Goal: Transaction & Acquisition: Purchase product/service

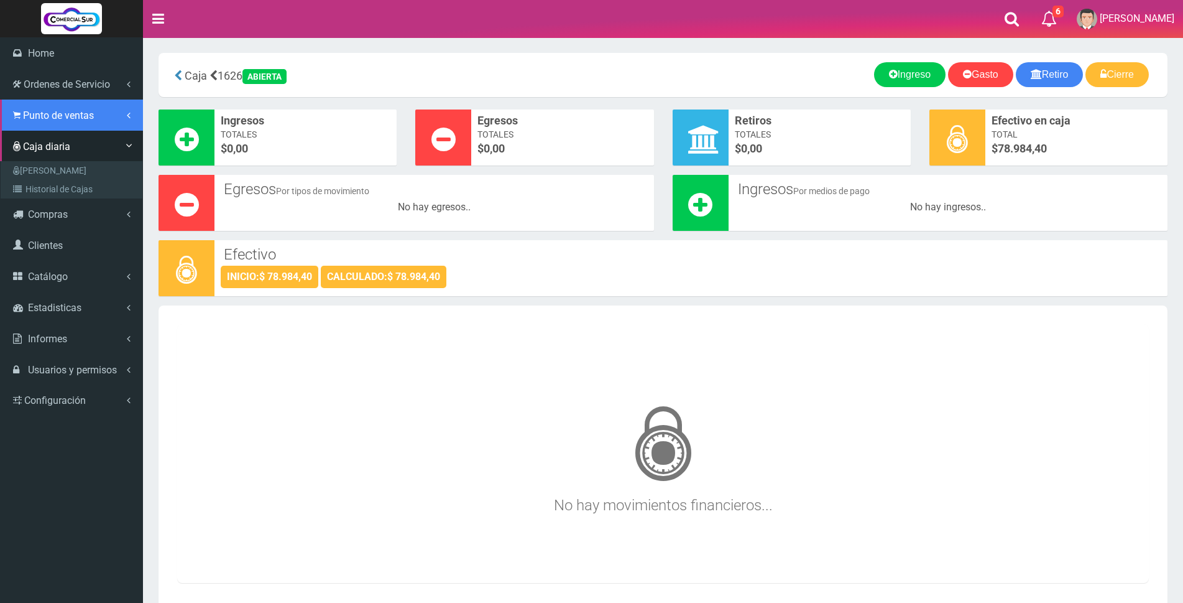
click at [41, 115] on span "Punto de ventas" at bounding box center [58, 115] width 71 height 12
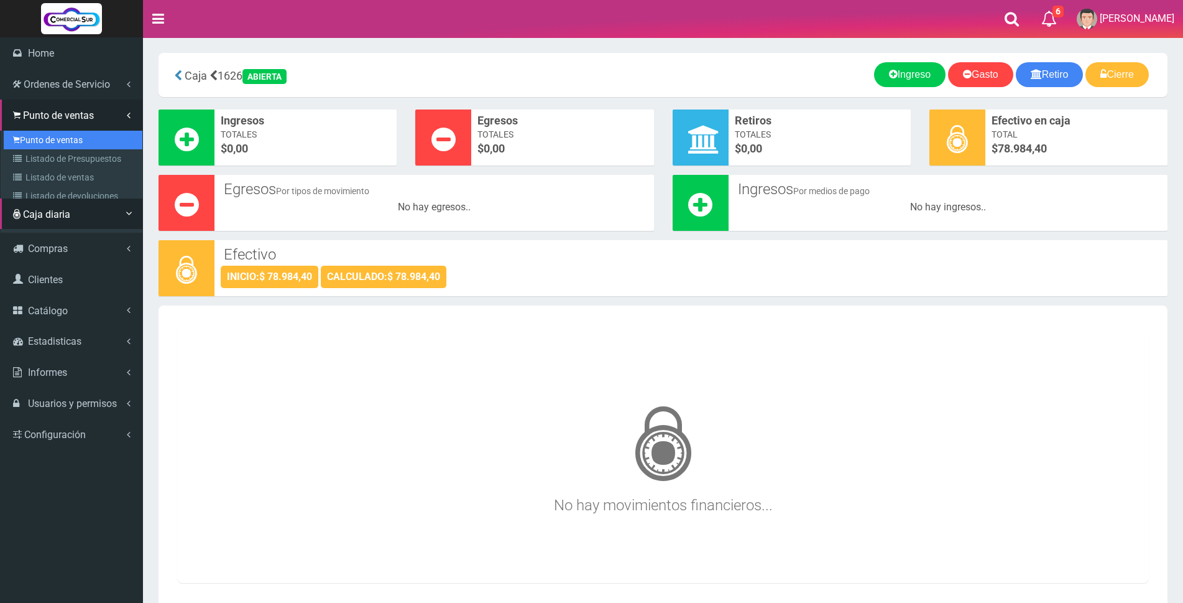
click at [41, 137] on link "Punto de ventas" at bounding box center [73, 140] width 139 height 19
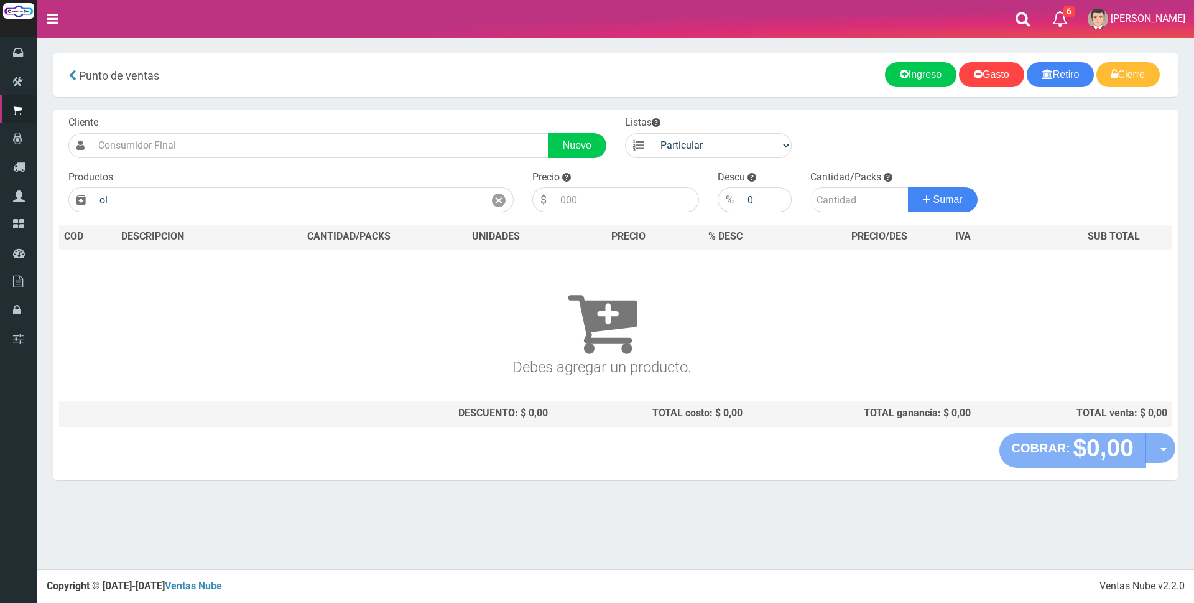
type input "o"
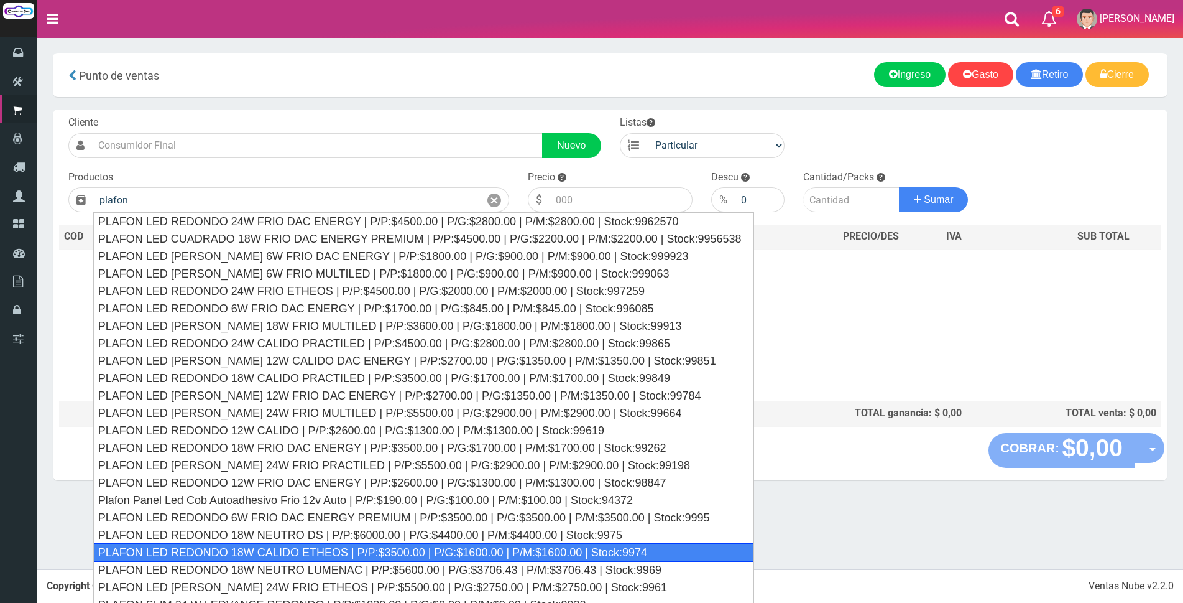
click at [325, 550] on div "PLAFON LED REDONDO 18W CALIDO ETHEOS | P/P:$3500.00 | P/G:$1600.00 | P/M:$1600.…" at bounding box center [423, 552] width 661 height 19
type input "PLAFON LED REDONDO 18W CALIDO ETHEOS | P/P:$3500.00 | P/G:$1600.00 | P/M:$1600.…"
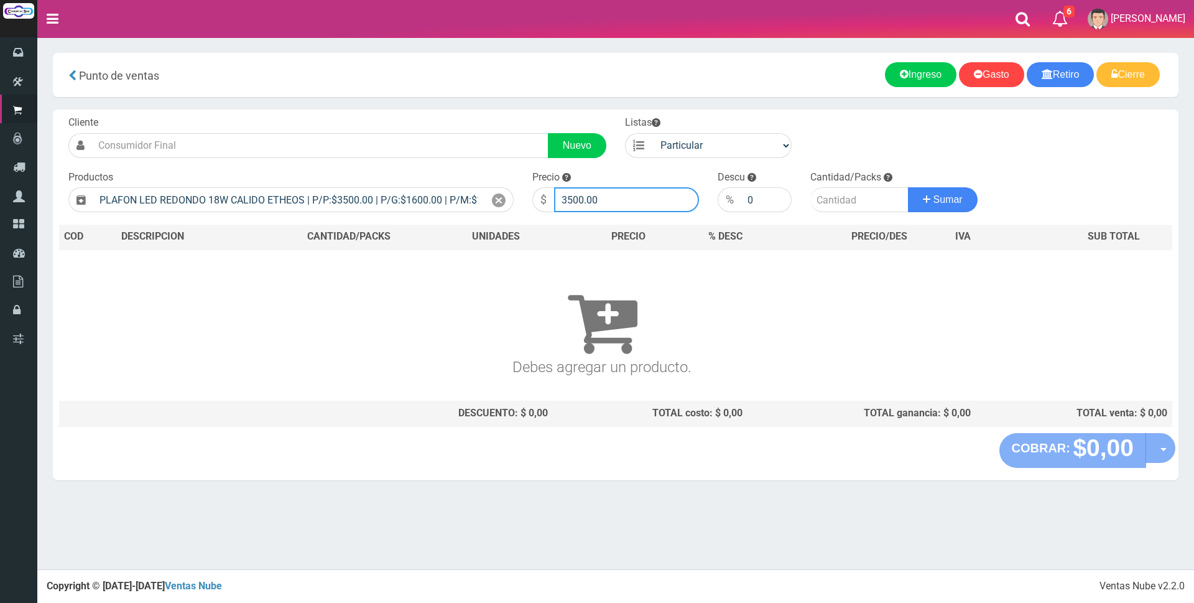
click at [621, 201] on input "3500.00" at bounding box center [626, 199] width 145 height 25
type input "3"
type input "8000"
click at [862, 200] on input "number" at bounding box center [859, 199] width 98 height 25
type input "1"
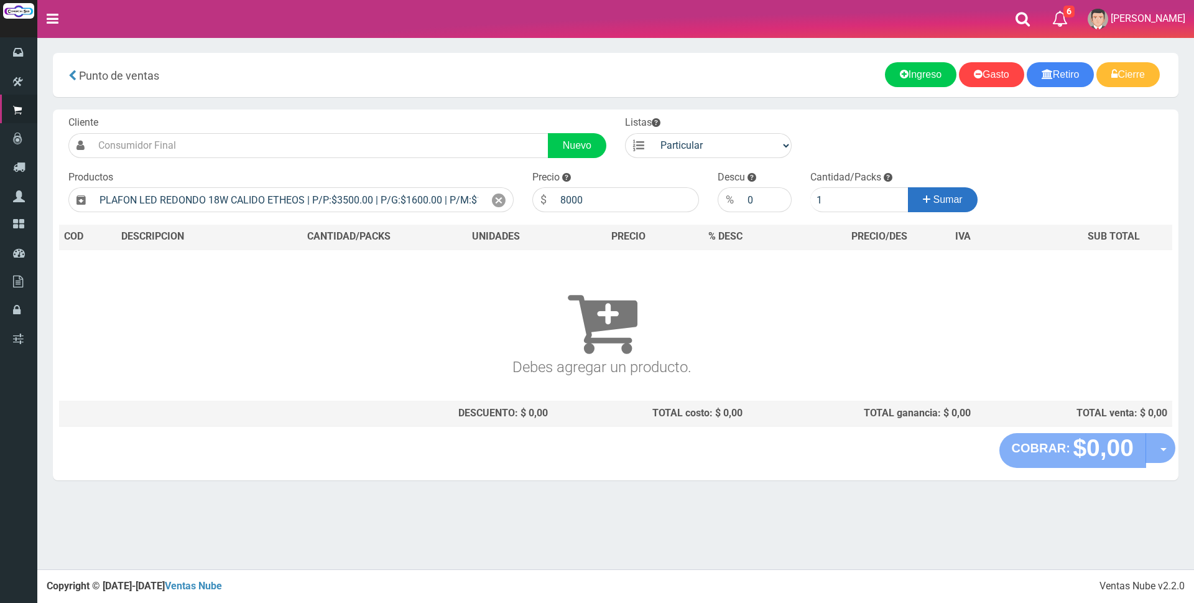
click at [954, 195] on span "Sumar" at bounding box center [947, 199] width 29 height 11
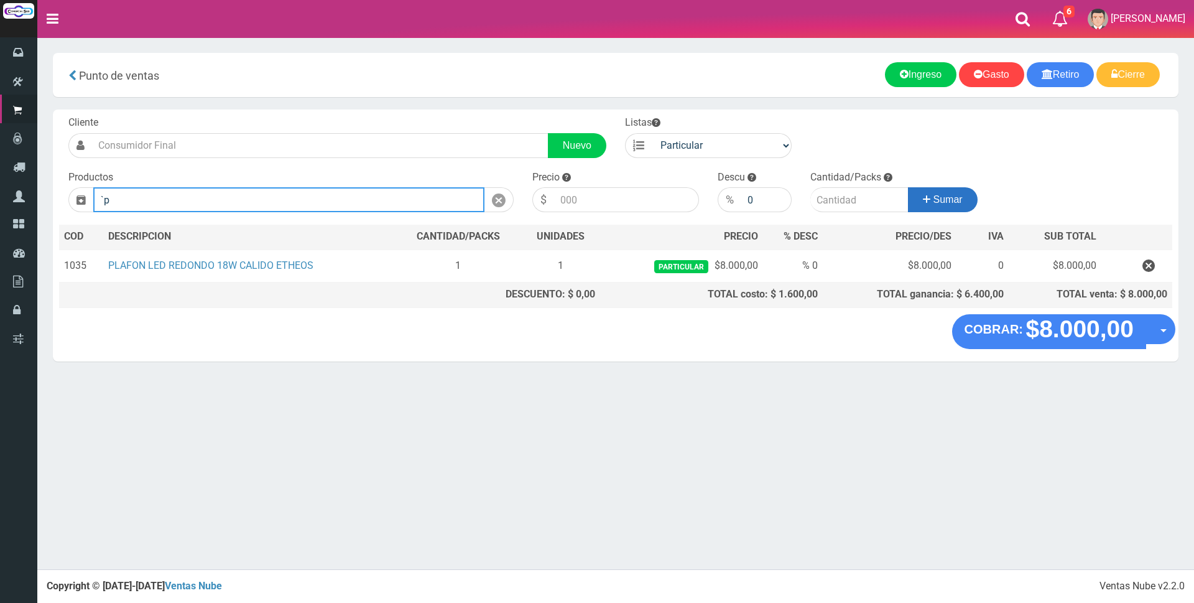
type input "`"
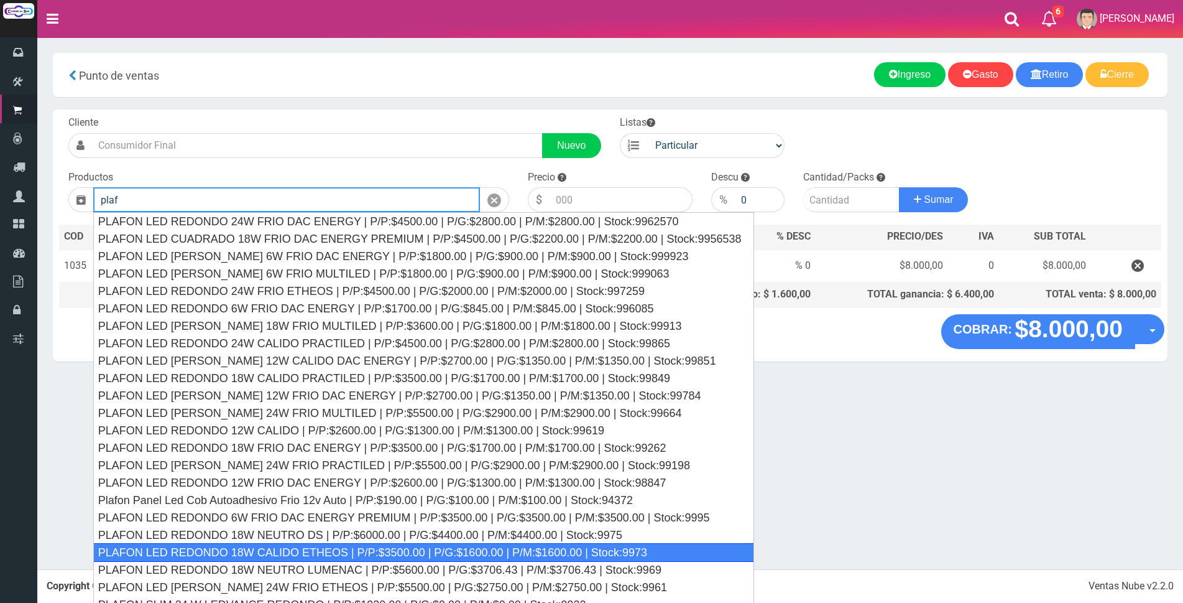
click at [476, 547] on div "PLAFON LED REDONDO 18W CALIDO ETHEOS | P/P:$3500.00 | P/G:$1600.00 | P/M:$1600.…" at bounding box center [423, 552] width 661 height 19
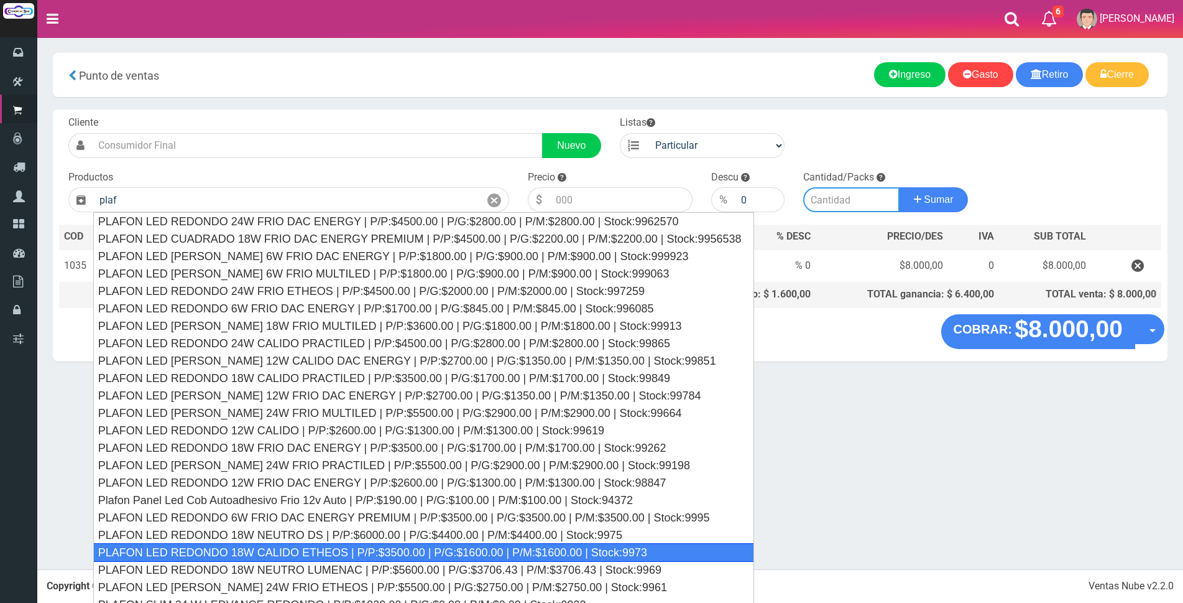
type input "PLAFON LED REDONDO 18W CALIDO ETHEOS | P/P:$3500.00 | P/G:$1600.00 | P/M:$1600.…"
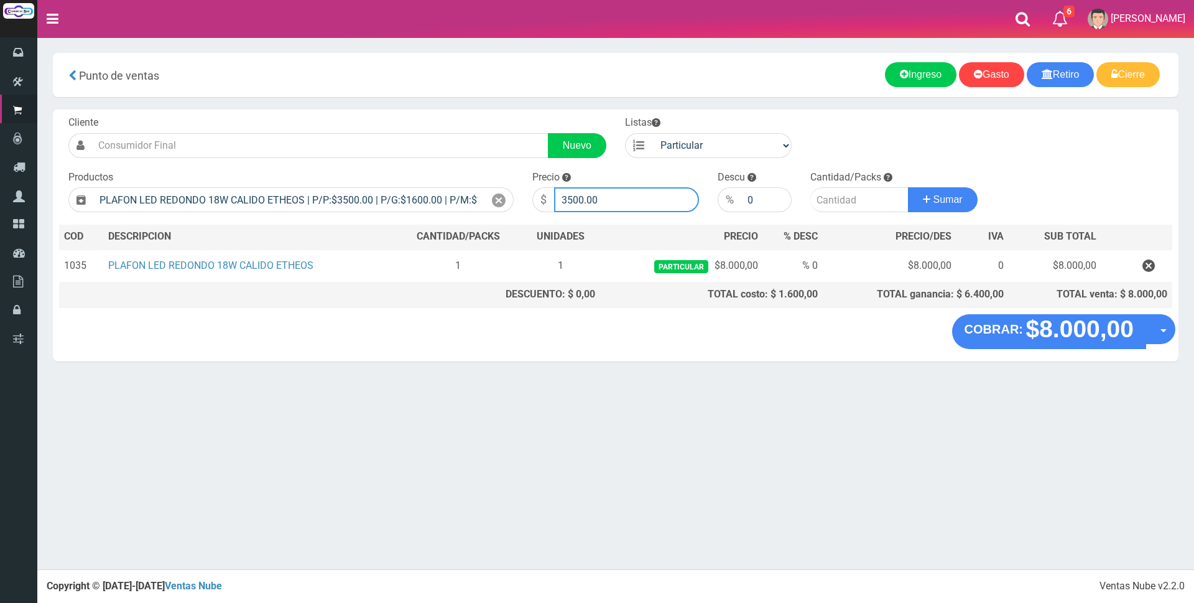
click at [624, 199] on input "3500.00" at bounding box center [626, 199] width 145 height 25
type input "3"
type input "6800"
click at [829, 190] on input "number" at bounding box center [859, 199] width 98 height 25
type input "1"
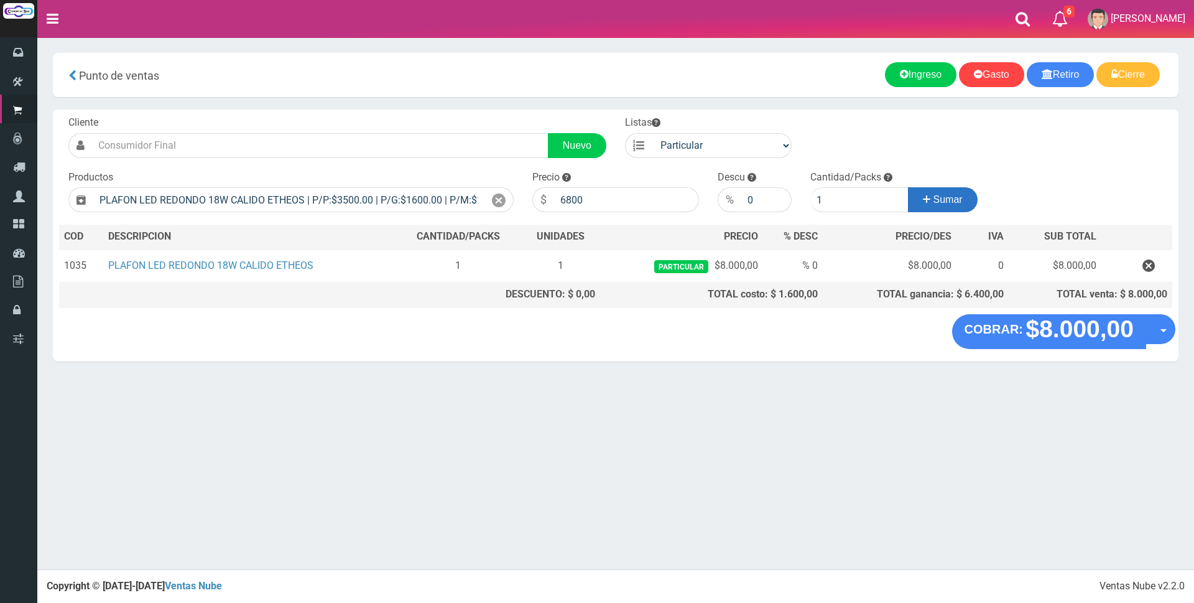
click at [912, 197] on button "Sumar" at bounding box center [943, 199] width 70 height 25
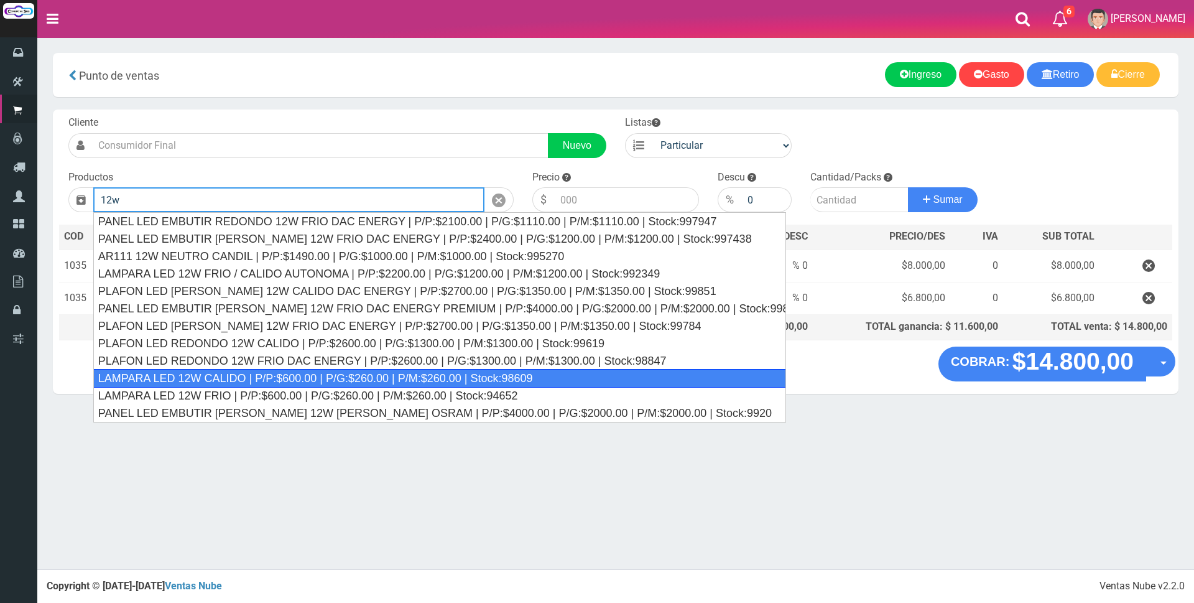
click at [602, 378] on div "LAMPARA LED 12W CALIDO | P/P:$600.00 | P/G:$260.00 | P/M:$260.00 | Stock:98609" at bounding box center [439, 378] width 693 height 19
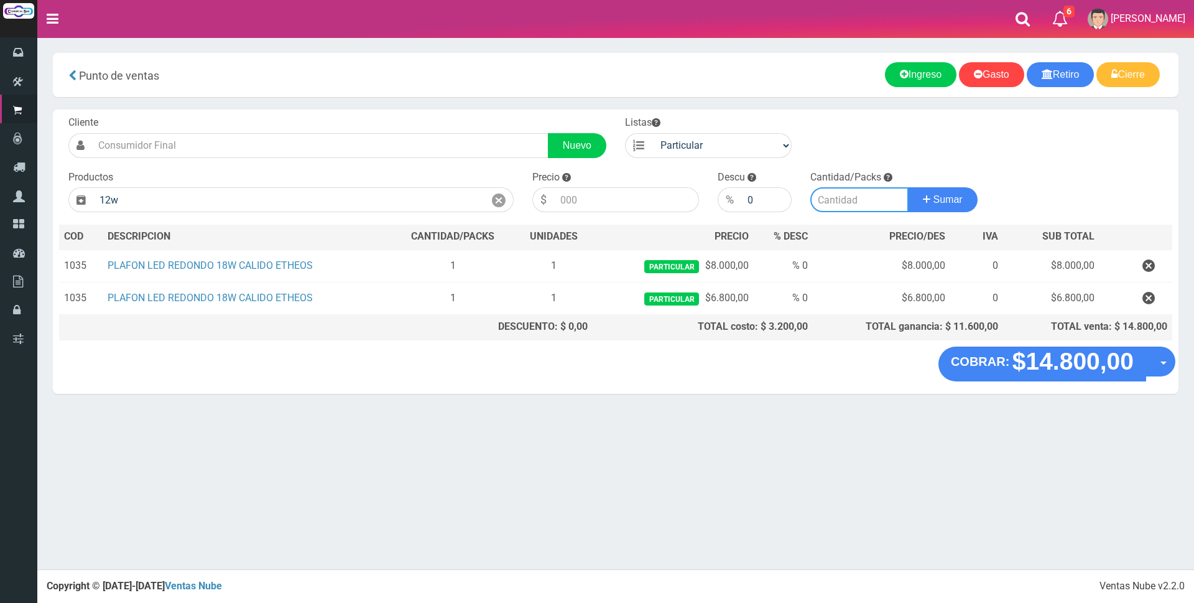
type input "LAMPARA LED 12W CALIDO | P/P:$600.00 | P/G:$260.00 | P/M:$260.00 | Stock:98609"
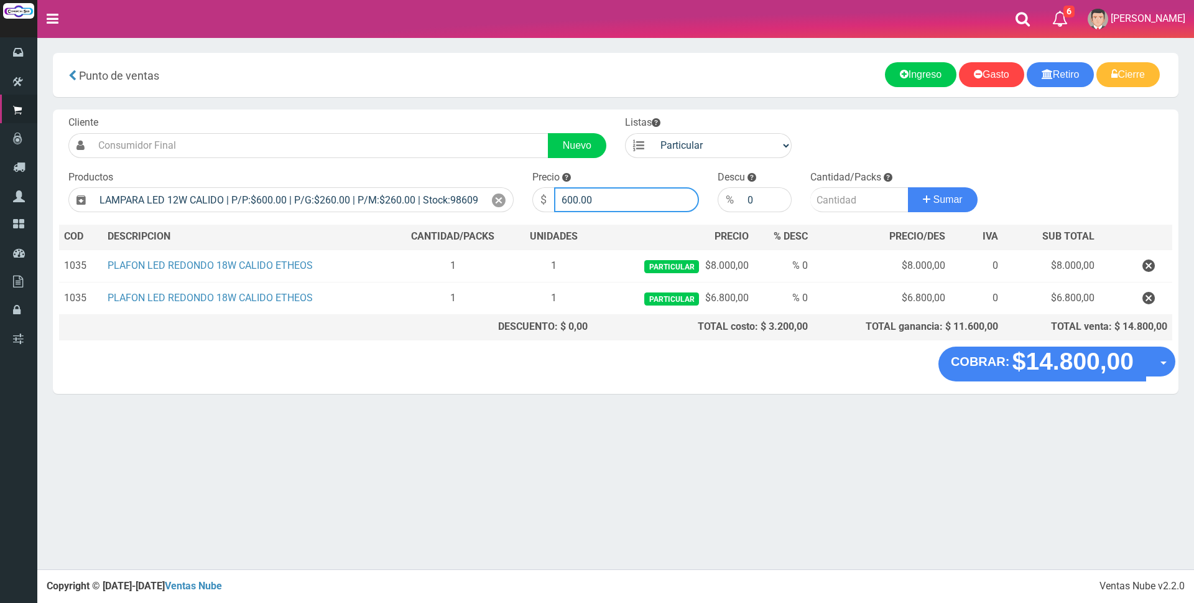
click at [649, 198] on input "600.00" at bounding box center [626, 199] width 145 height 25
type input "6"
type input "1875"
click at [826, 196] on input "number" at bounding box center [859, 199] width 98 height 25
type input "4"
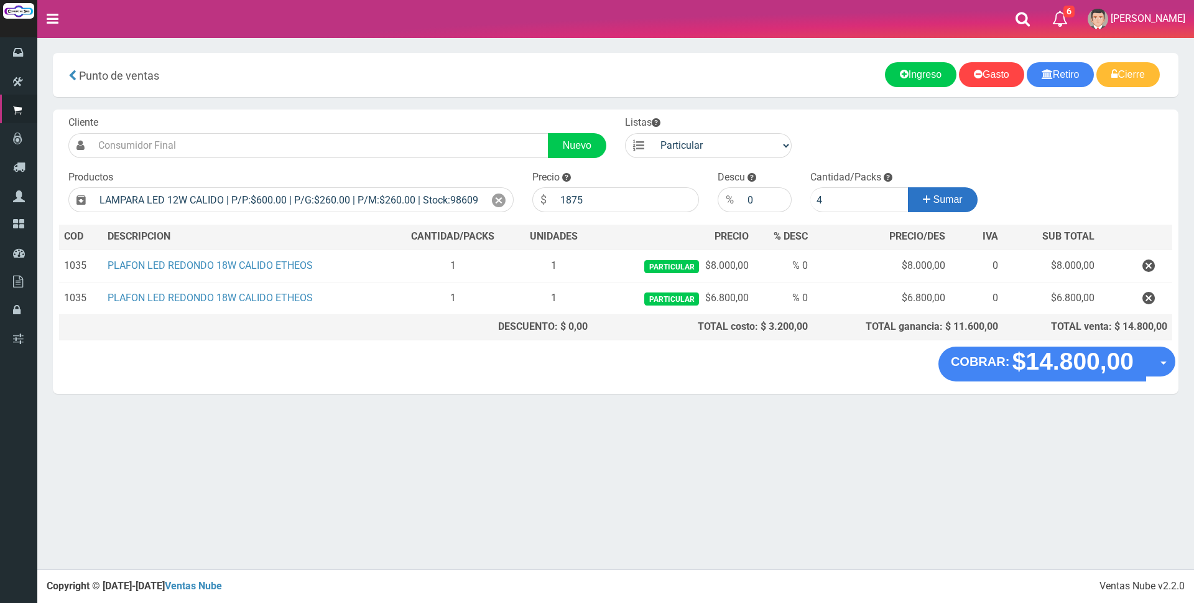
click at [933, 204] on span "Sumar" at bounding box center [947, 199] width 29 height 11
click at [0, 0] on div "Cargando..." at bounding box center [0, 0] width 0 height 0
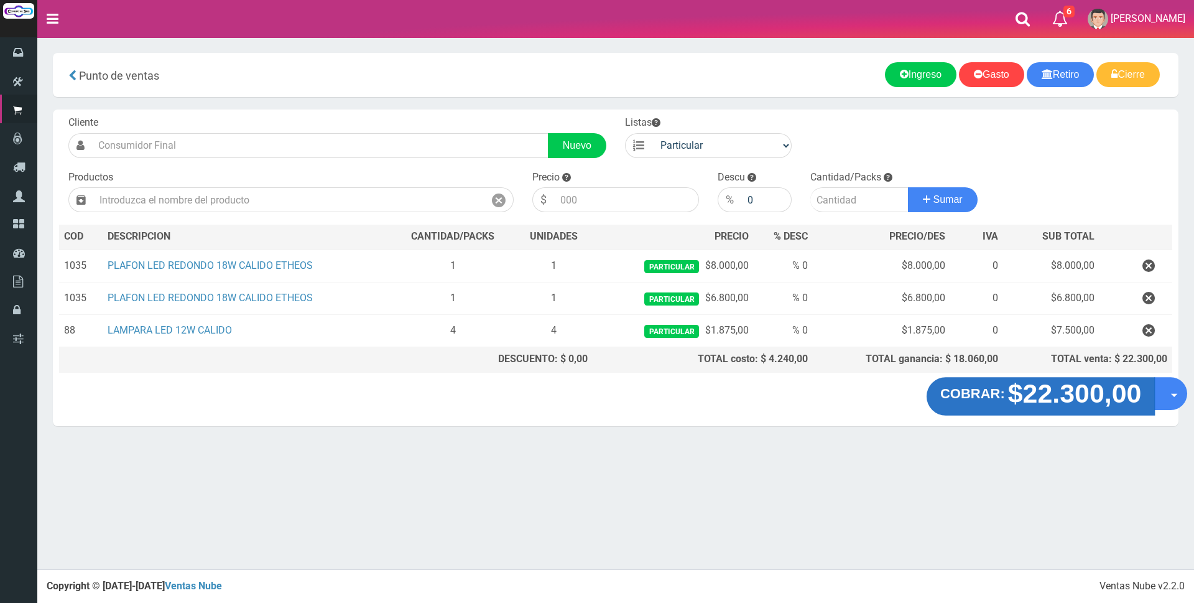
click at [1052, 396] on strong "$22.300,00" at bounding box center [1075, 393] width 134 height 29
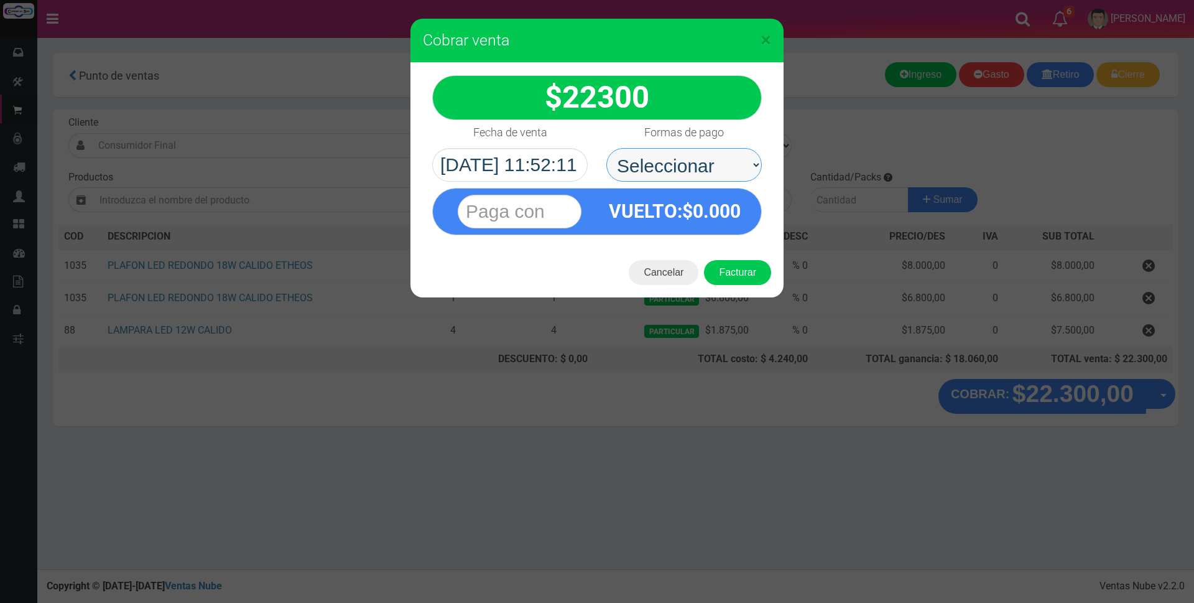
drag, startPoint x: 719, startPoint y: 160, endPoint x: 718, endPoint y: 168, distance: 8.2
click at [719, 160] on select "Seleccionar Efectivo Tarjeta de Crédito Depósito Débito" at bounding box center [683, 165] width 155 height 34
select select "Efectivo"
click at [606, 148] on select "Seleccionar Efectivo Tarjeta de Crédito Depósito Débito" at bounding box center [683, 165] width 155 height 34
click at [543, 214] on input "text" at bounding box center [520, 212] width 124 height 34
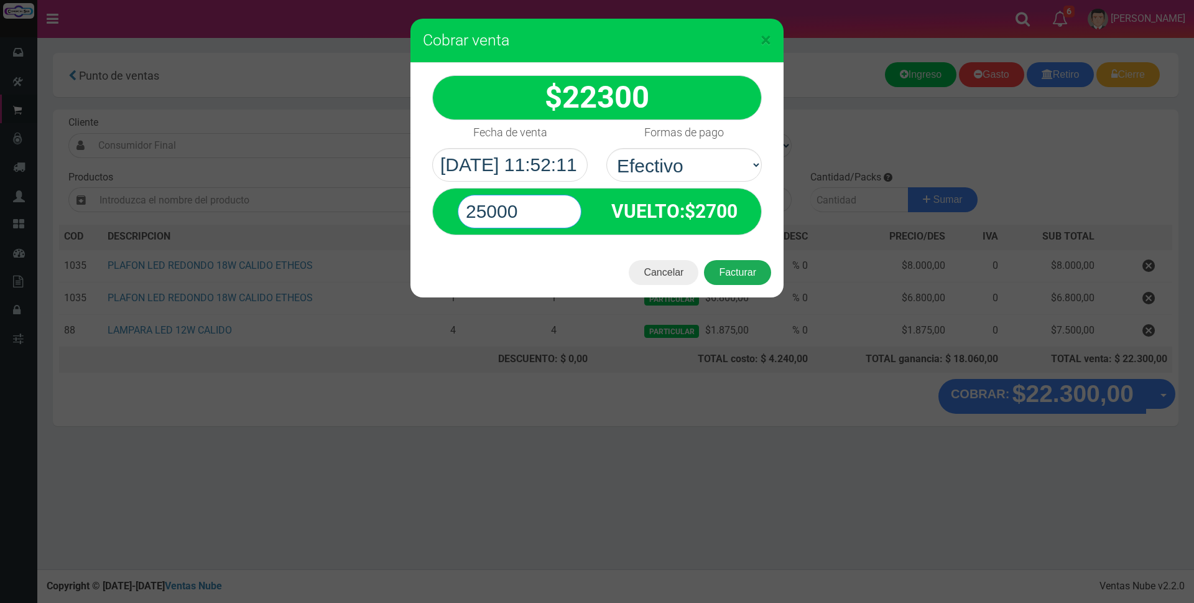
type input "25000"
click at [719, 272] on button "Facturar" at bounding box center [737, 272] width 67 height 25
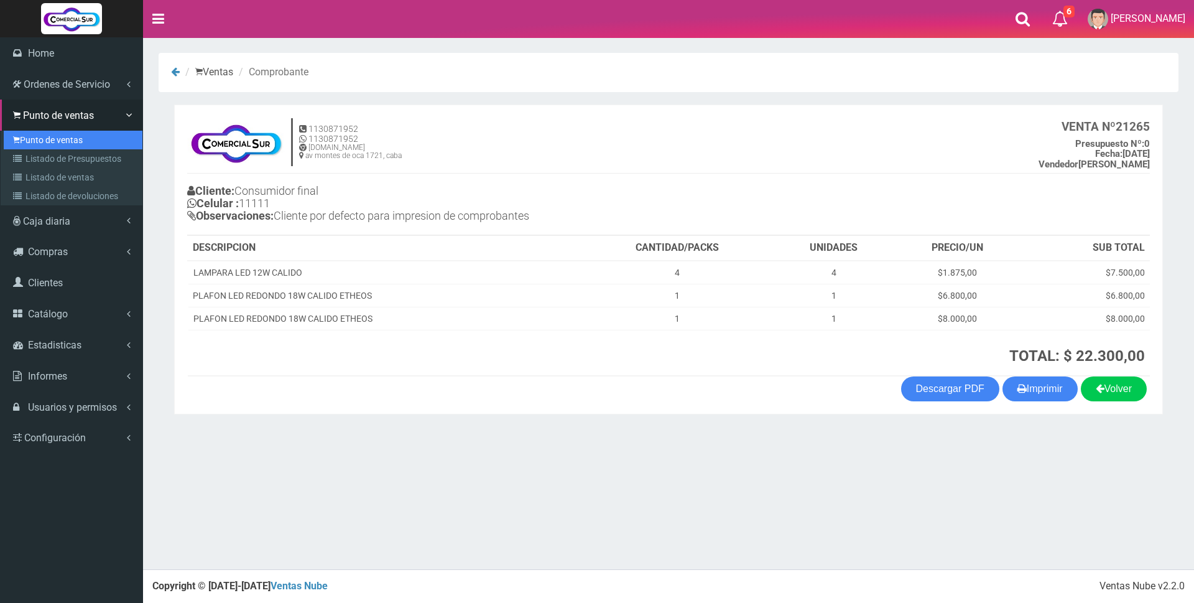
click at [35, 142] on link "Punto de ventas" at bounding box center [73, 140] width 139 height 19
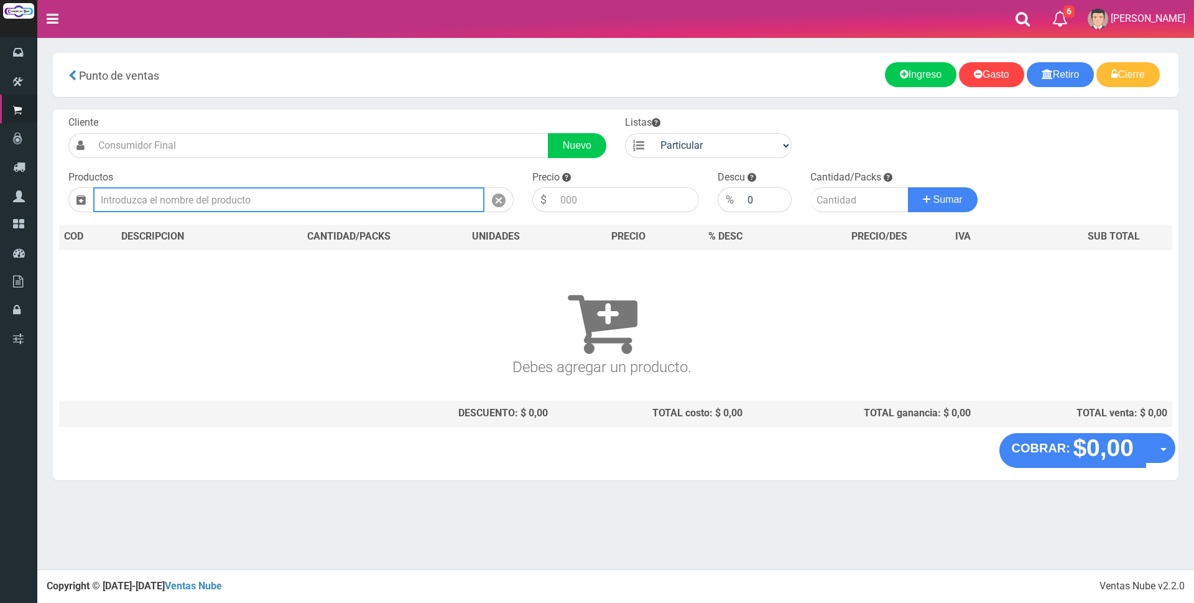
click at [214, 206] on input "text" at bounding box center [288, 199] width 391 height 25
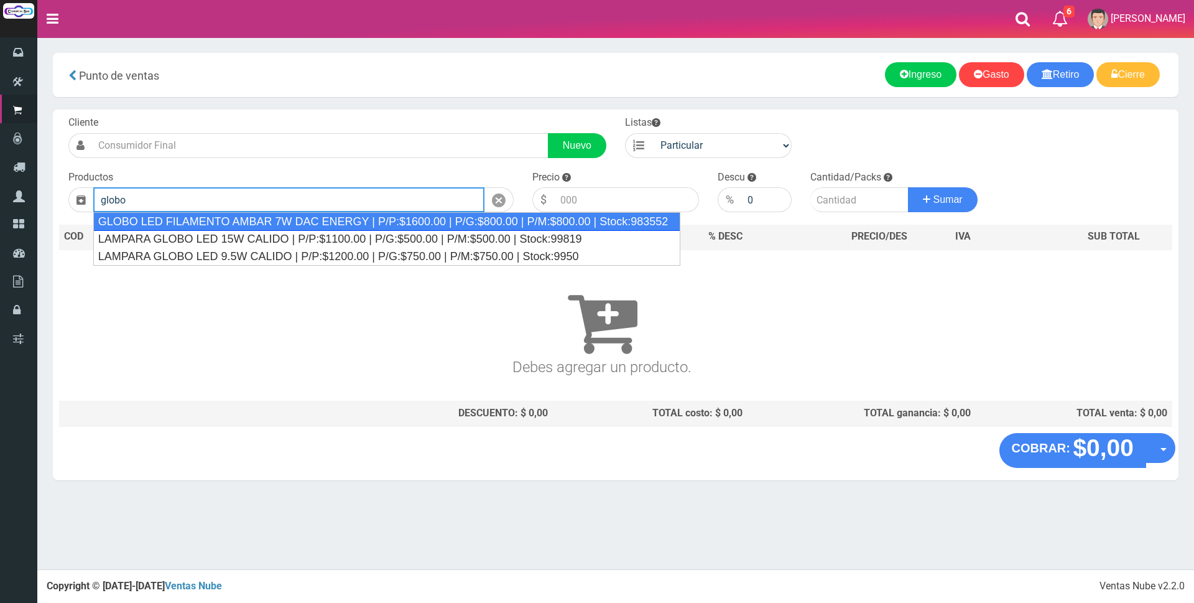
click at [214, 216] on div "GLOBO LED FILAMENTO AMBAR 7W DAC ENERGY | P/P:$1600.00 | P/G:$800.00 | P/M:$800…" at bounding box center [387, 221] width 588 height 19
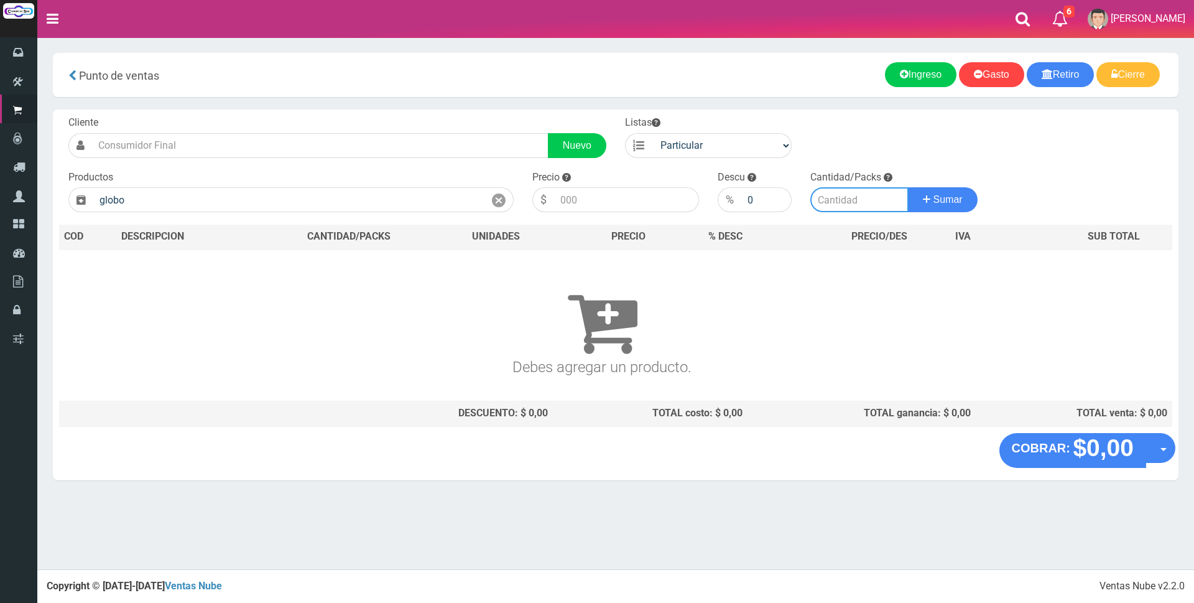
type input "GLOBO LED FILAMENTO AMBAR 7W DAC ENERGY | P/P:$1600.00 | P/G:$800.00 | P/M:$800…"
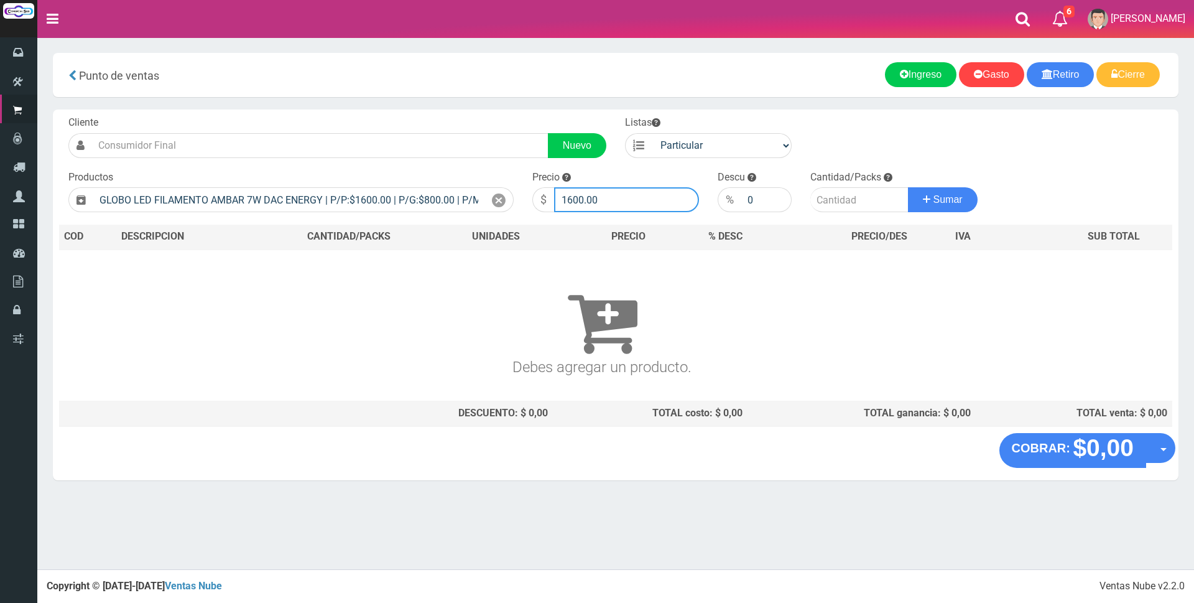
click at [639, 189] on input "1600.00" at bounding box center [626, 199] width 145 height 25
type input "1"
type input "5000"
click at [852, 202] on input "number" at bounding box center [859, 199] width 98 height 25
type input "4"
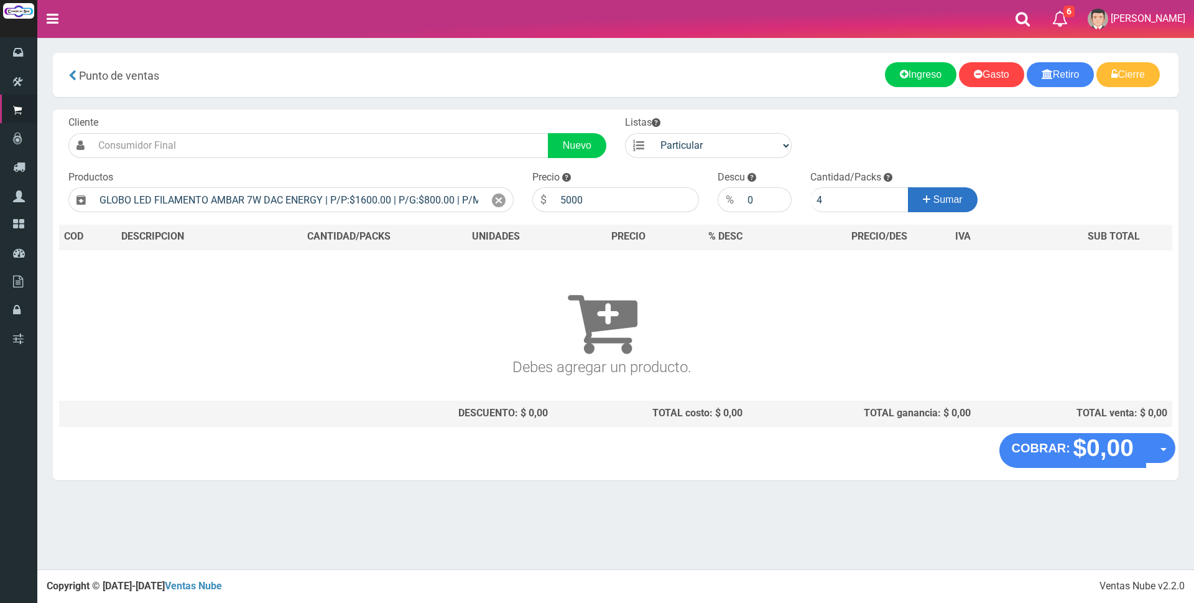
click at [936, 201] on span "Sumar" at bounding box center [947, 199] width 29 height 11
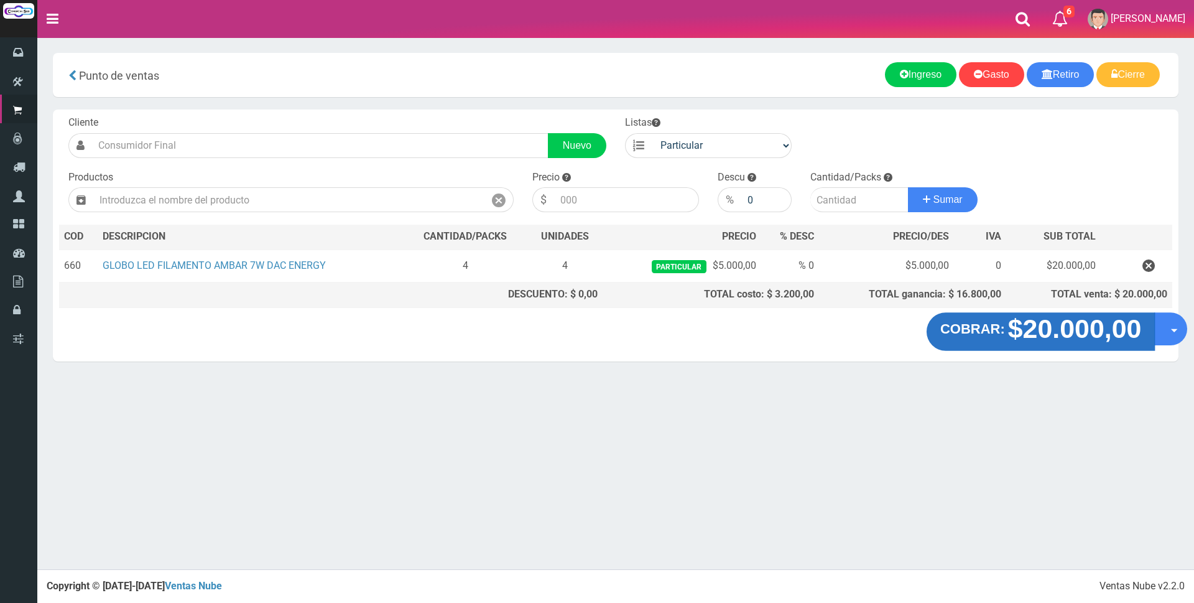
click at [1023, 336] on strong "$20.000,00" at bounding box center [1075, 328] width 134 height 29
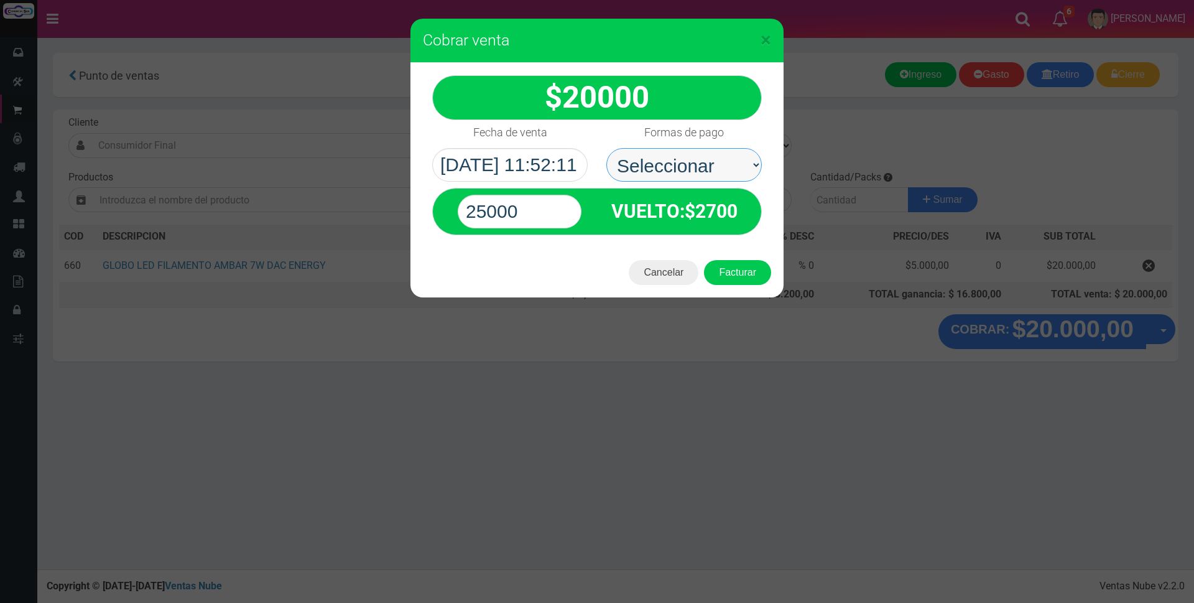
click at [727, 167] on select "Seleccionar Efectivo Tarjeta de Crédito Depósito Débito" at bounding box center [683, 165] width 155 height 34
select select "Efectivo"
click at [606, 148] on select "Seleccionar Efectivo Tarjeta de Crédito Depósito Débito" at bounding box center [683, 165] width 155 height 34
click at [565, 201] on input "25000" at bounding box center [520, 212] width 124 height 34
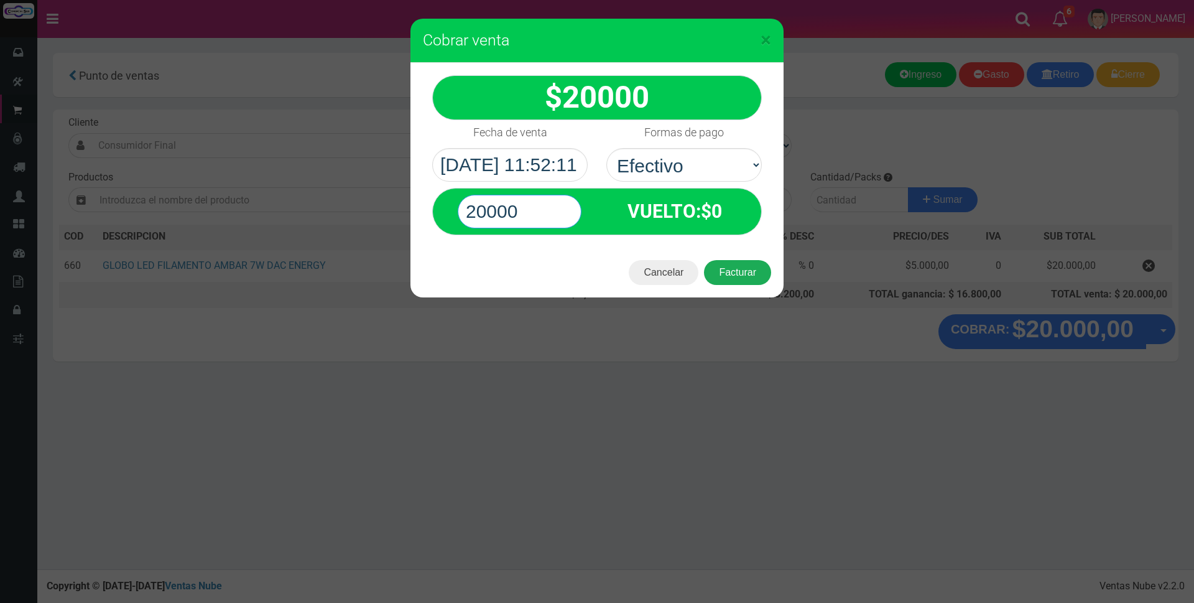
type input "20000"
click at [730, 270] on button "Facturar" at bounding box center [737, 272] width 67 height 25
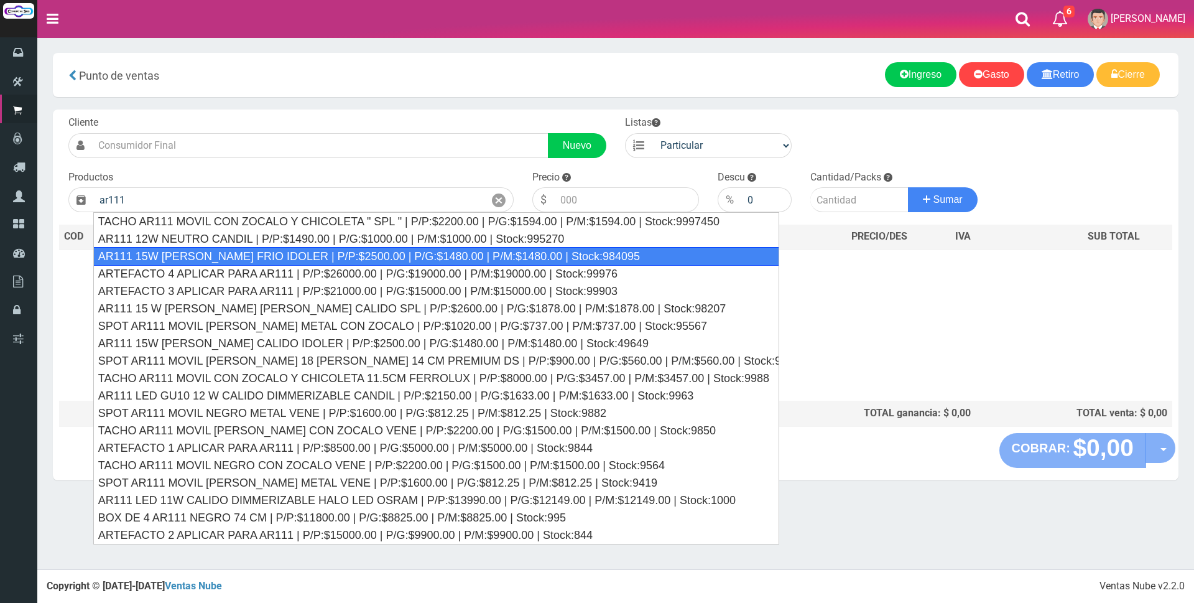
click at [195, 258] on div "AR111 15W [PERSON_NAME] FRIO IDOLER | P/P:$2500.00 | P/G:$1480.00 | P/M:$1480.0…" at bounding box center [436, 256] width 686 height 19
type input "AR111 15W [PERSON_NAME] FRIO IDOLER | P/P:$2500.00 | P/G:$1480.00 | P/M:$1480.0…"
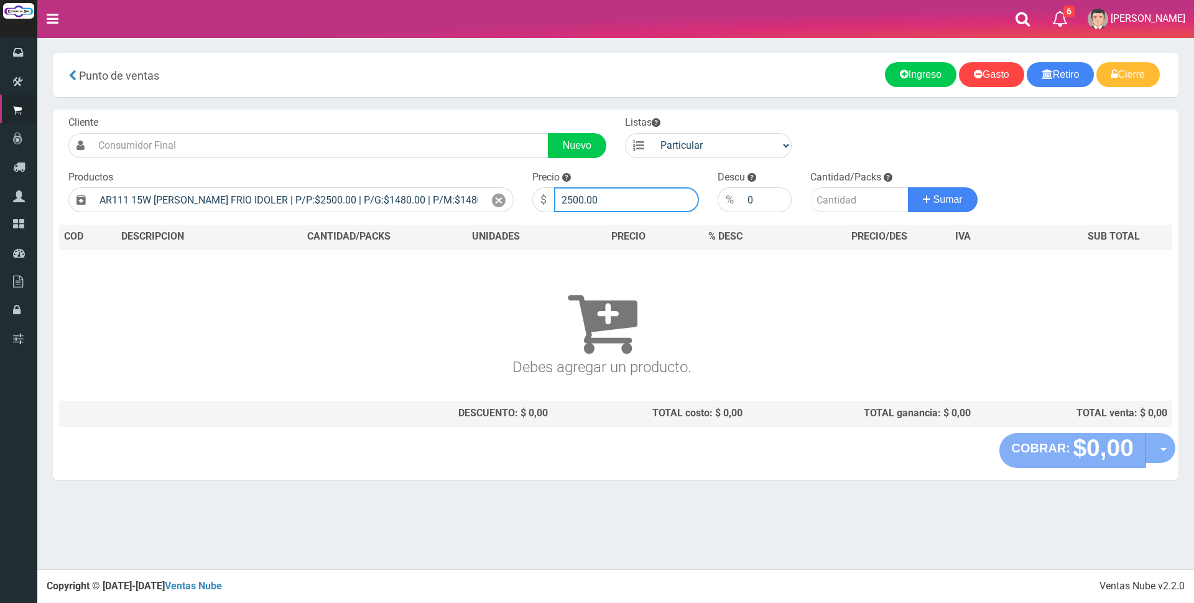
click at [642, 200] on input "2500.00" at bounding box center [626, 199] width 145 height 25
type input "2"
type input "6900"
click at [827, 192] on input "number" at bounding box center [859, 199] width 98 height 25
type input "2"
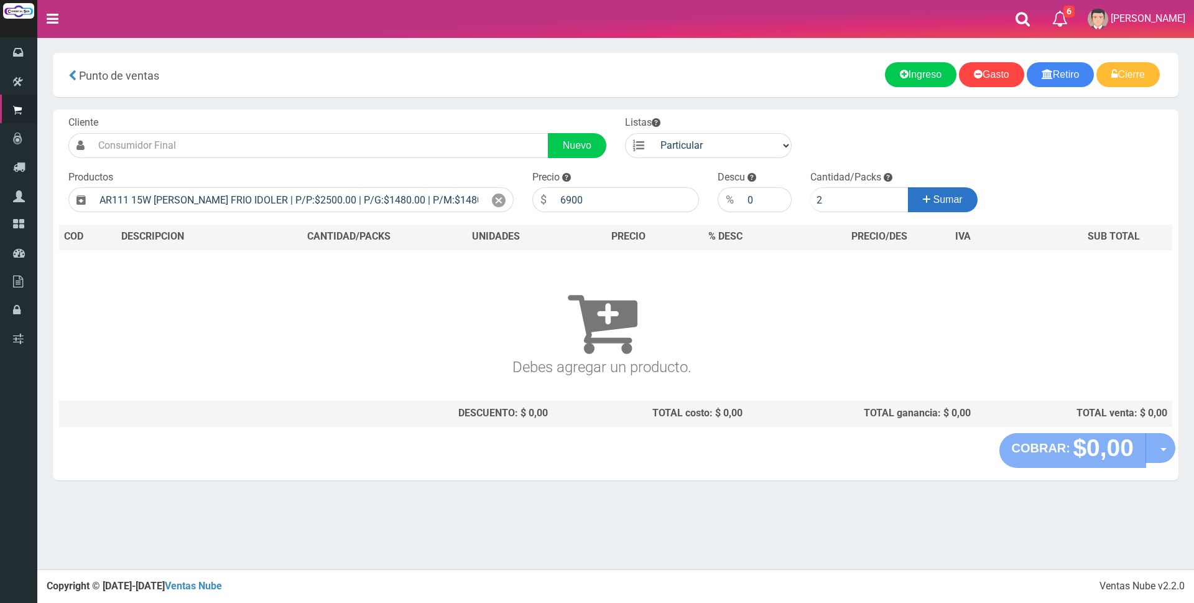
click at [944, 207] on button "Sumar" at bounding box center [943, 199] width 70 height 25
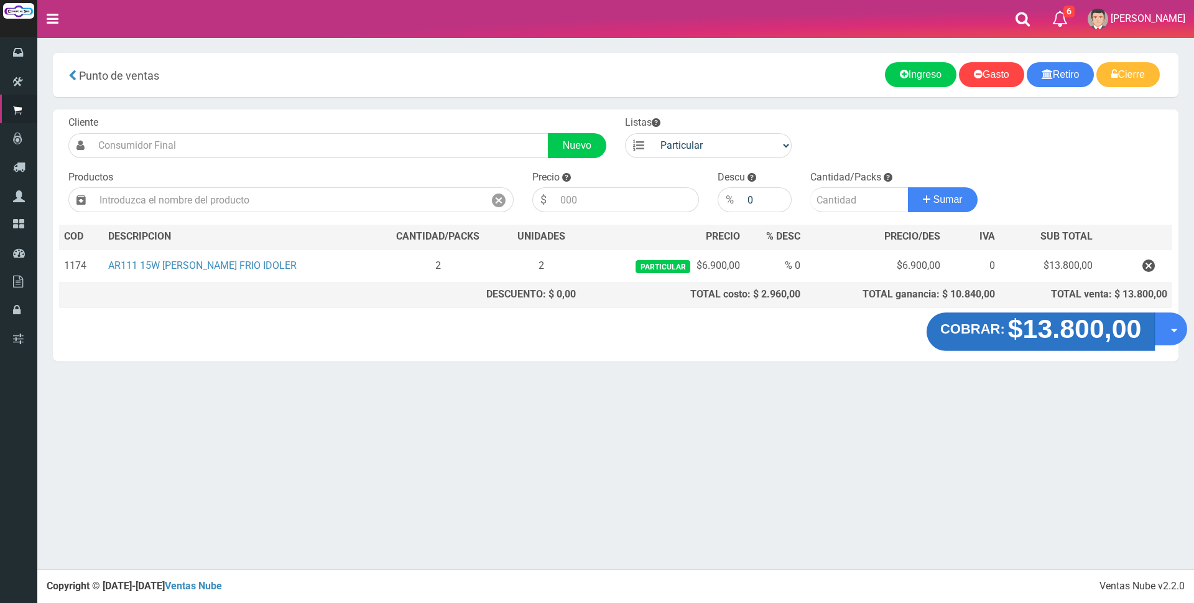
click at [1084, 333] on strong "$13.800,00" at bounding box center [1075, 328] width 134 height 29
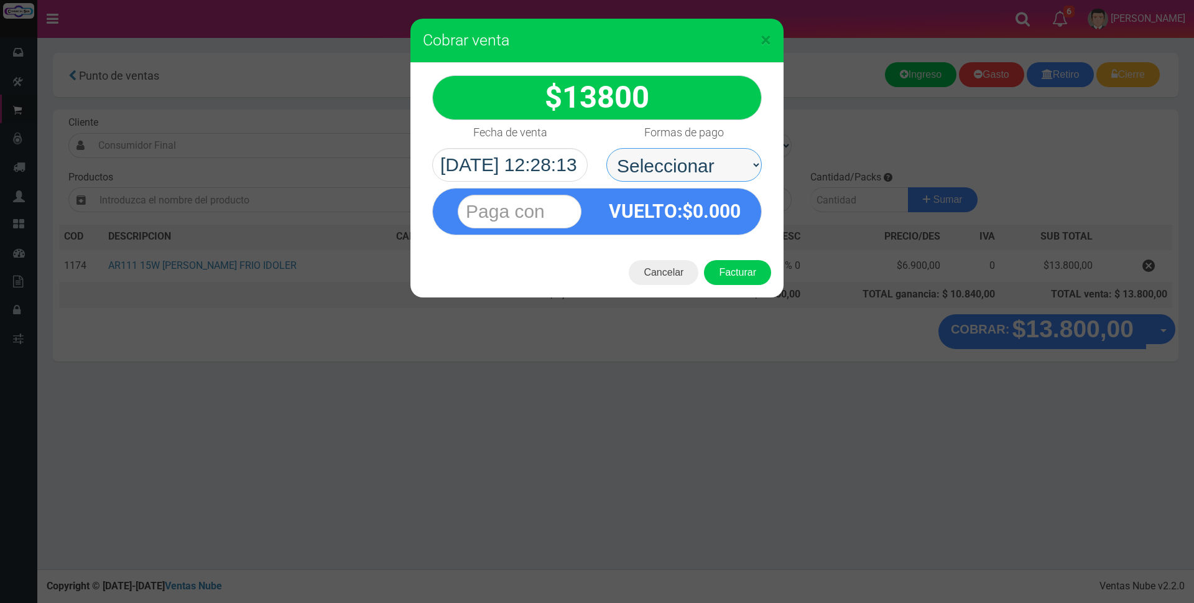
click at [711, 162] on select "Seleccionar Efectivo Tarjeta de Crédito Depósito Débito" at bounding box center [683, 165] width 155 height 34
select select "Efectivo"
click at [606, 148] on select "Seleccionar Efectivo Tarjeta de Crédito Depósito Débito" at bounding box center [683, 165] width 155 height 34
click at [513, 210] on input "text" at bounding box center [520, 212] width 124 height 34
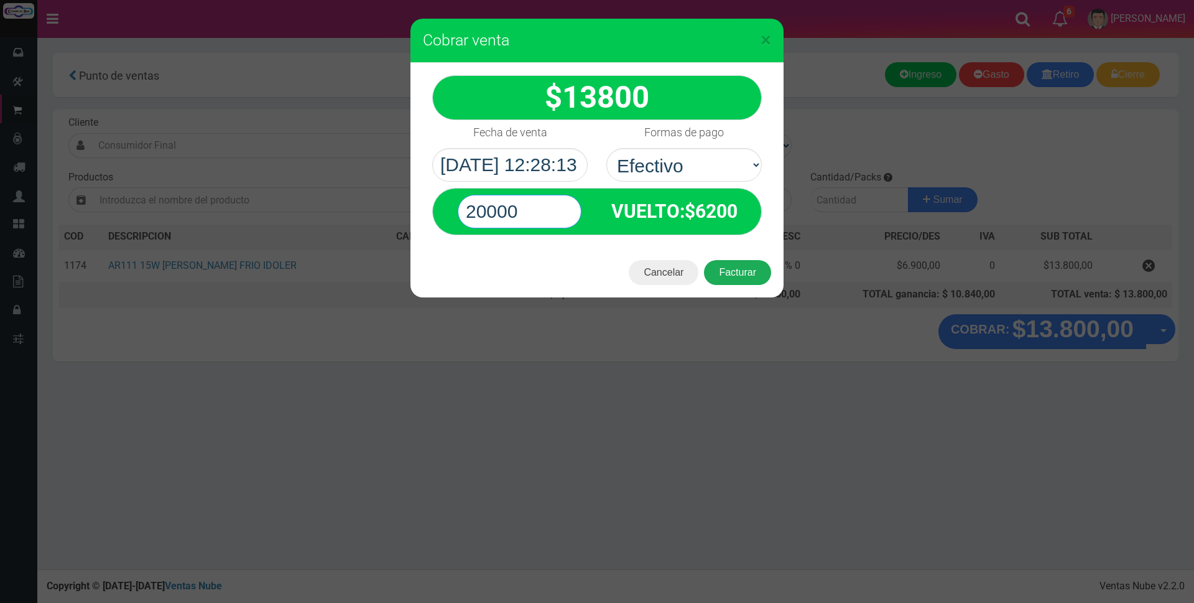
type input "20000"
click at [750, 268] on button "Facturar" at bounding box center [737, 272] width 67 height 25
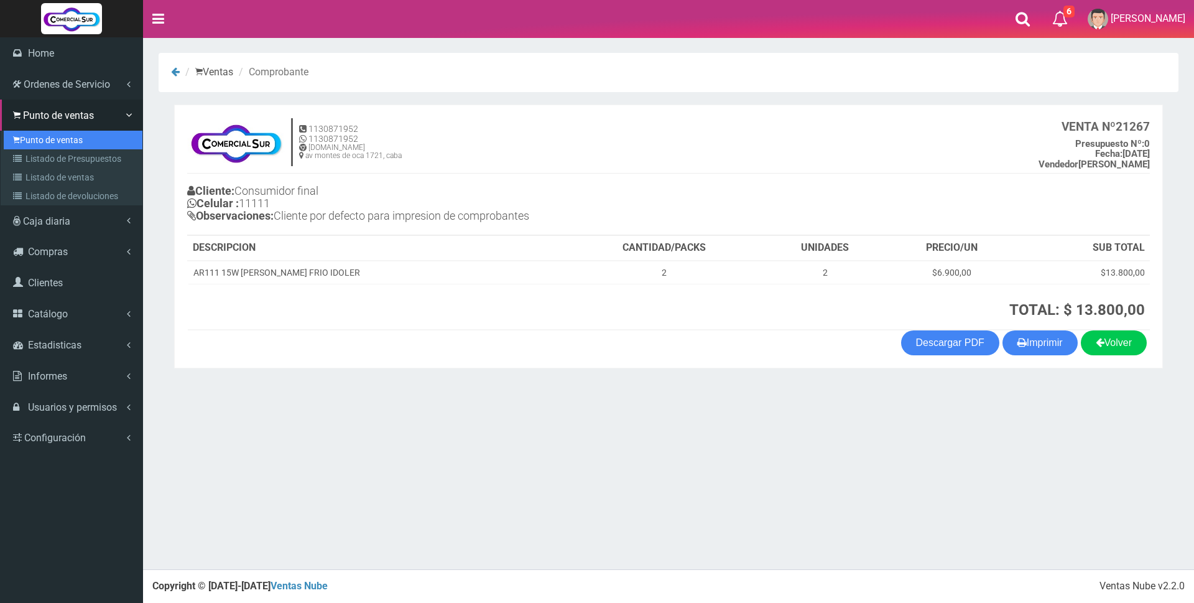
click at [44, 141] on link "Punto de ventas" at bounding box center [73, 140] width 139 height 19
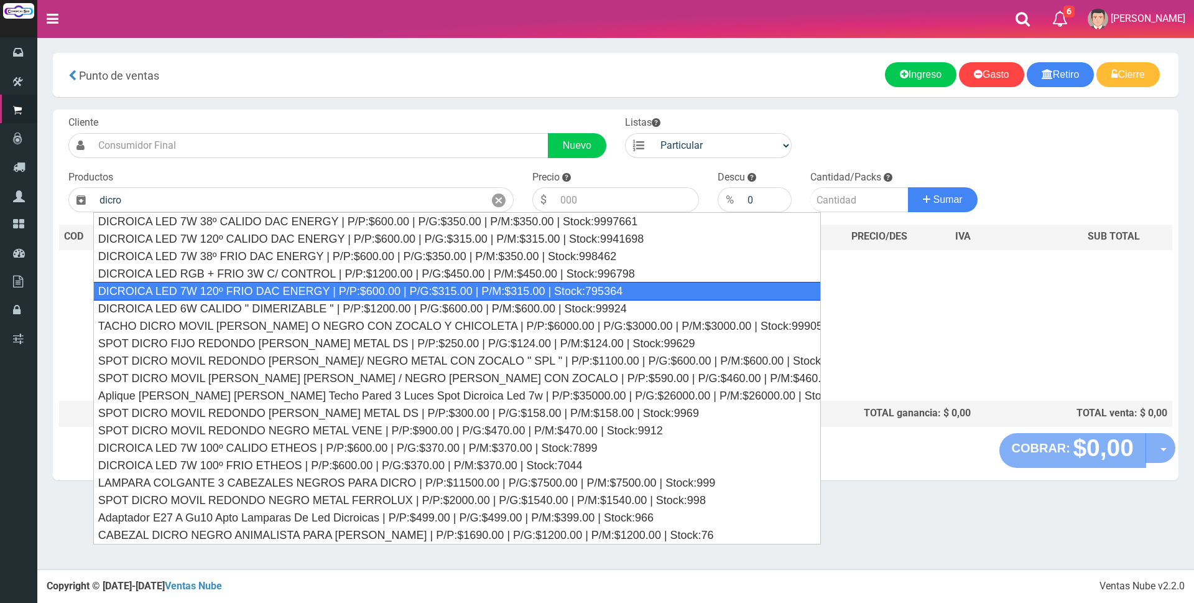
click at [219, 287] on div "DICROICA LED 7W 120º FRIO DAC ENERGY | P/P:$600.00 | P/G:$315.00 | P/M:$315.00 …" at bounding box center [456, 291] width 727 height 19
type input "DICROICA LED 7W 120º FRIO DAC ENERGY | P/P:$600.00 | P/G:$315.00 | P/M:$315.00 …"
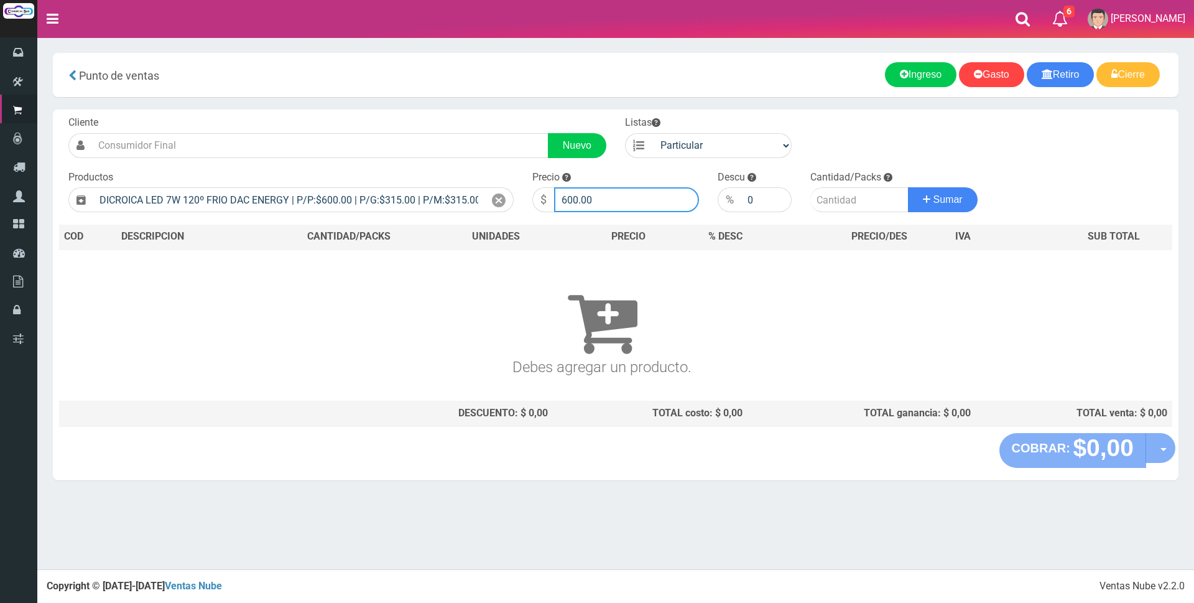
click at [601, 193] on input "600.00" at bounding box center [626, 199] width 145 height 25
type input "6"
type input "1875"
click at [828, 198] on input "number" at bounding box center [859, 199] width 98 height 25
type input "4"
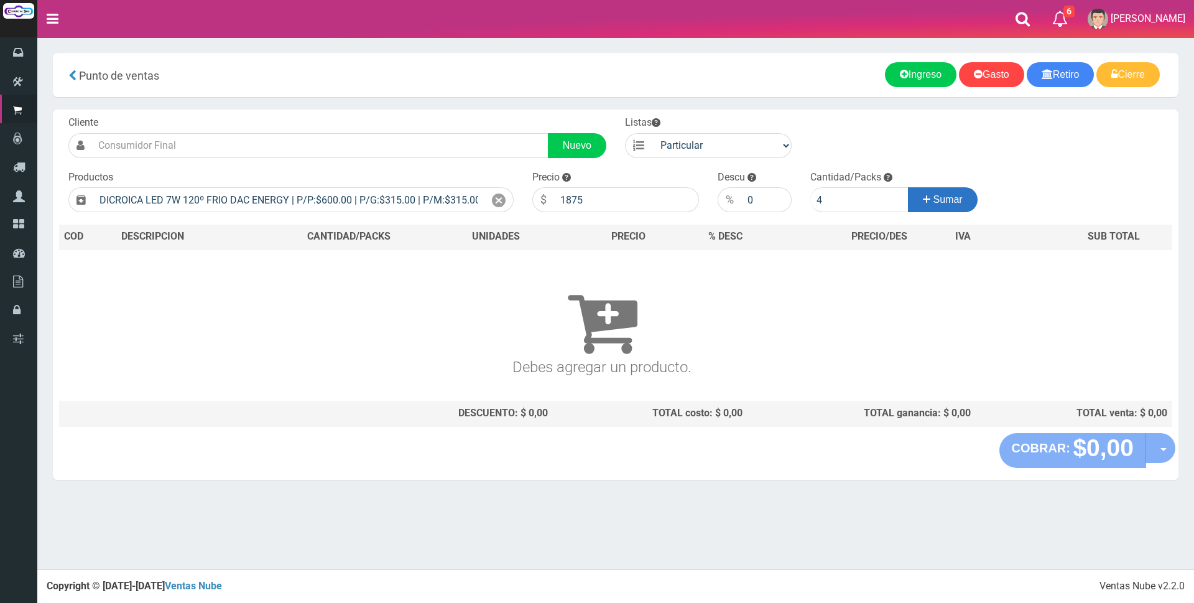
click at [943, 201] on span "Sumar" at bounding box center [947, 199] width 29 height 11
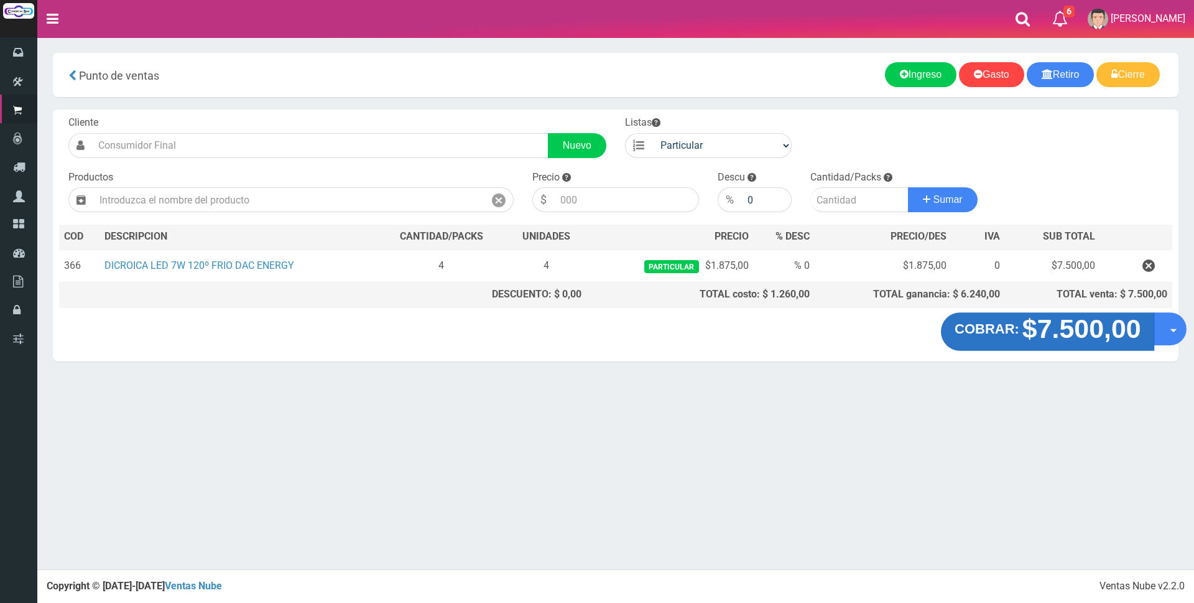
click at [1022, 328] on strong "$7.500,00" at bounding box center [1081, 328] width 119 height 29
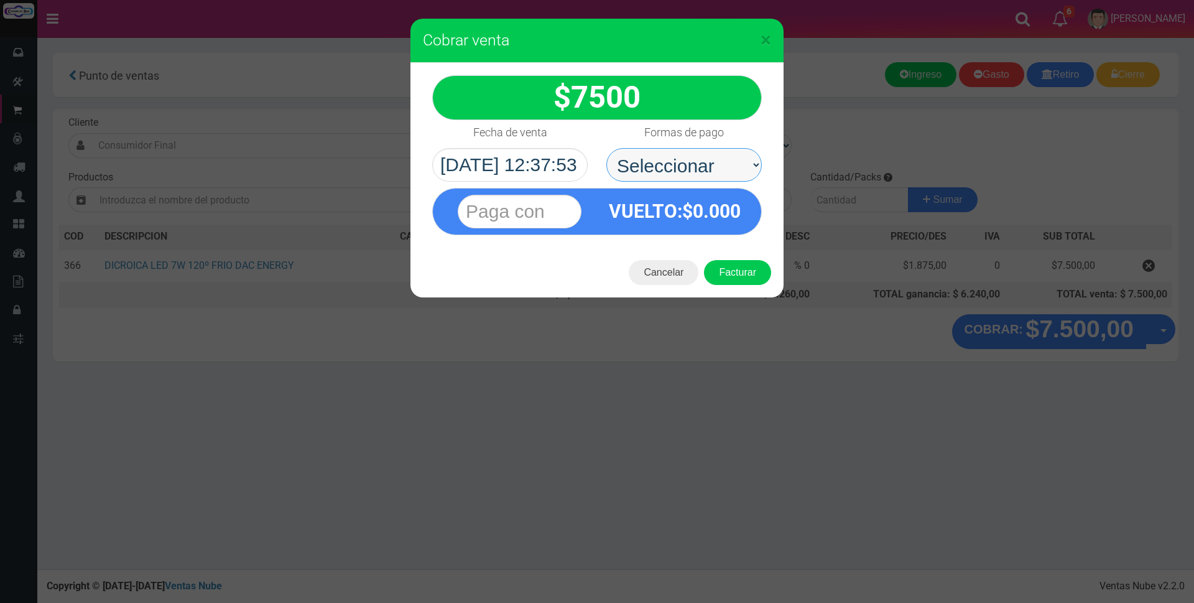
click at [714, 157] on select "Seleccionar Efectivo Tarjeta de Crédito Depósito Débito" at bounding box center [683, 165] width 155 height 34
select select "Efectivo"
click at [606, 148] on select "Seleccionar Efectivo Tarjeta de Crédito Depósito Débito" at bounding box center [683, 165] width 155 height 34
click at [560, 210] on input "text" at bounding box center [520, 212] width 124 height 34
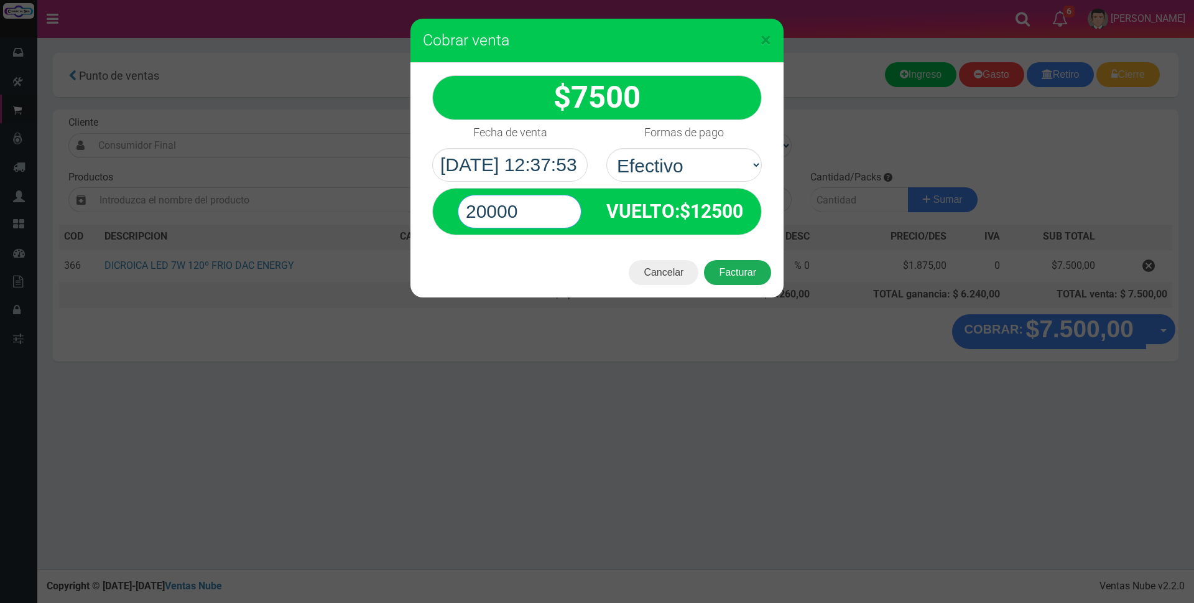
type input "20000"
click at [761, 277] on button "Facturar" at bounding box center [737, 272] width 67 height 25
